Goal: Find specific page/section: Find specific page/section

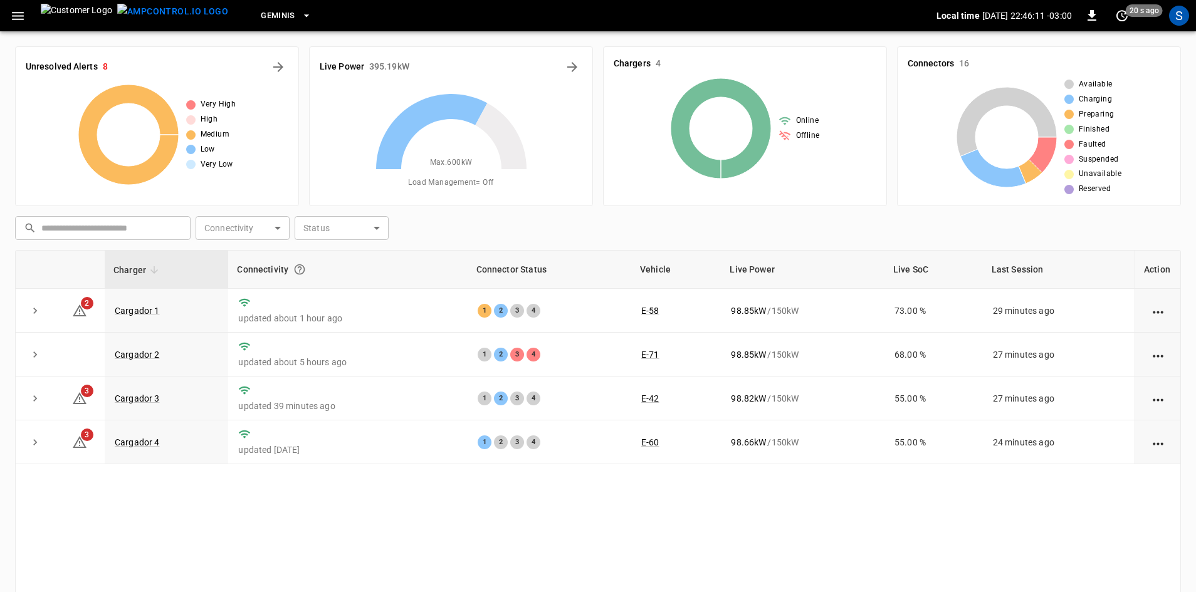
click at [18, 13] on icon "button" at bounding box center [18, 16] width 16 height 16
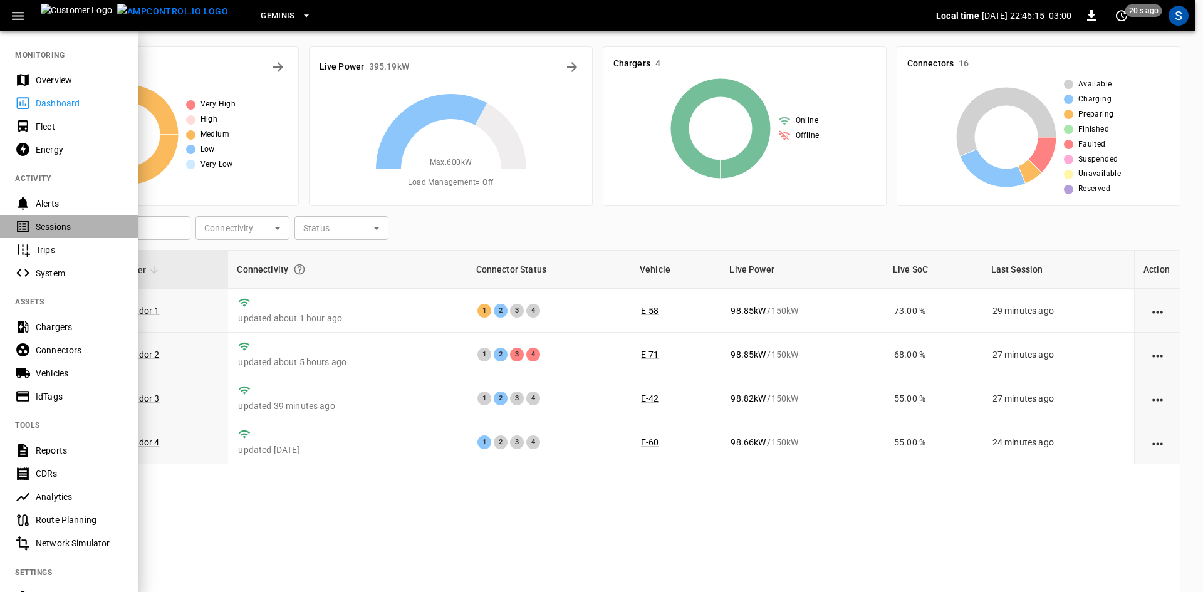
click at [65, 226] on div "Sessions" at bounding box center [79, 227] width 87 height 13
